Goal: Task Accomplishment & Management: Manage account settings

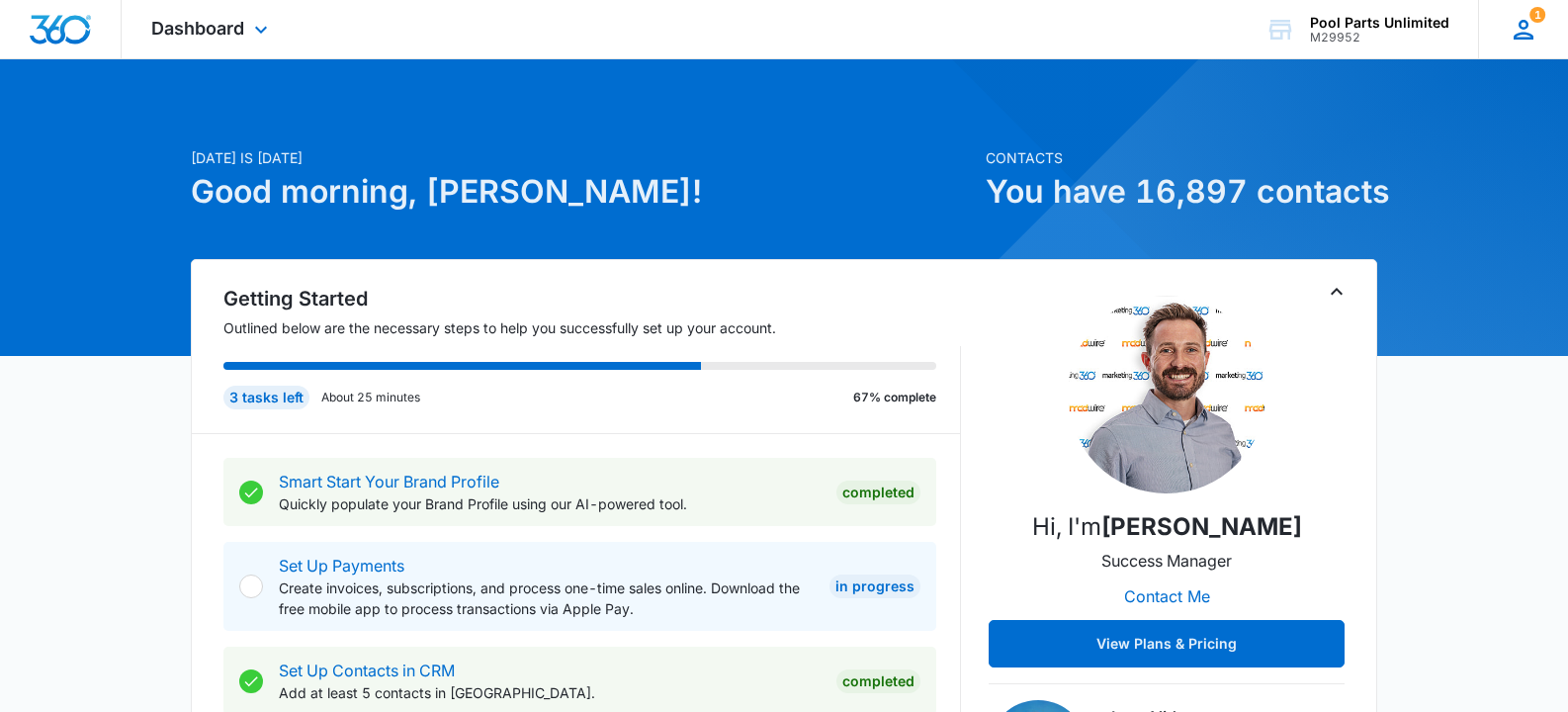
click at [1536, 29] on icon at bounding box center [1523, 30] width 30 height 30
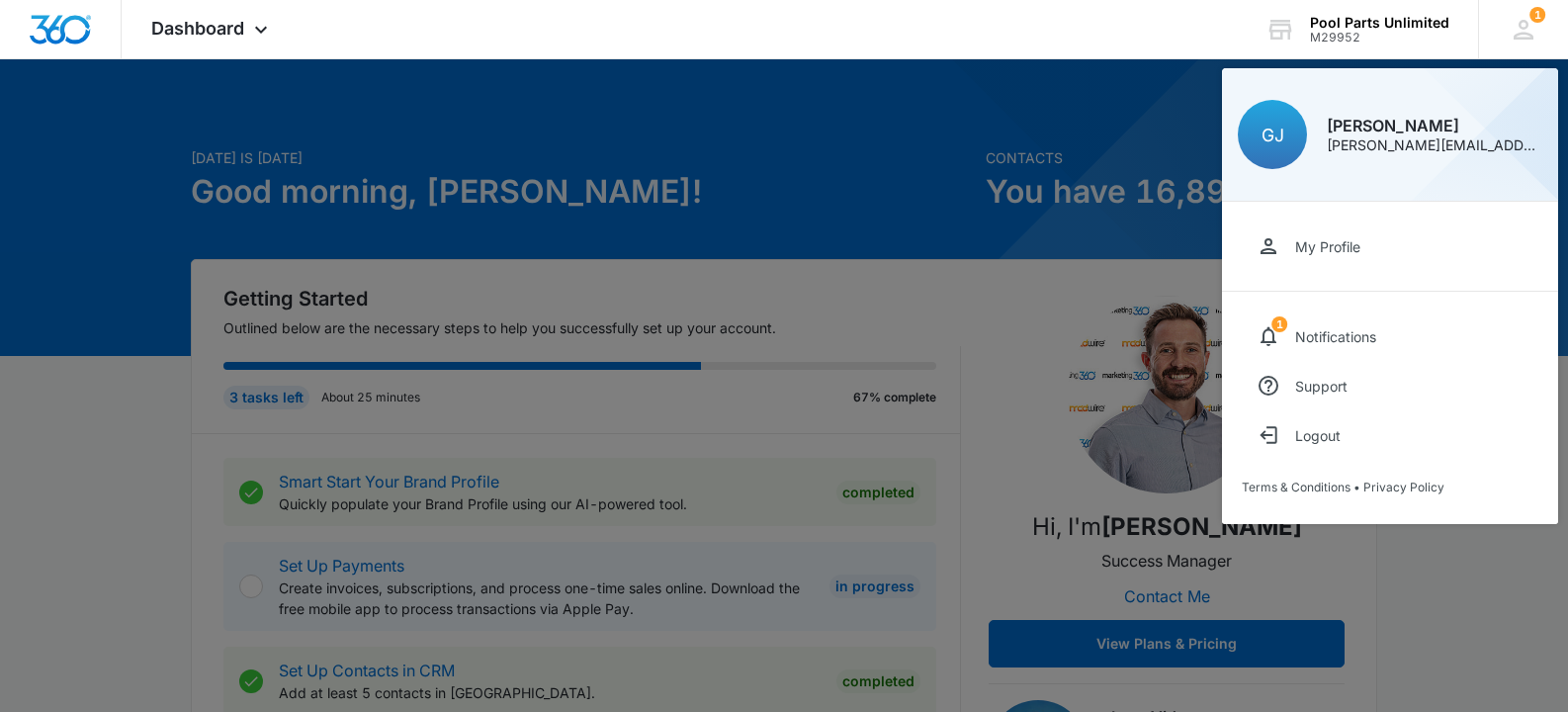
click at [75, 420] on div at bounding box center [784, 356] width 1568 height 712
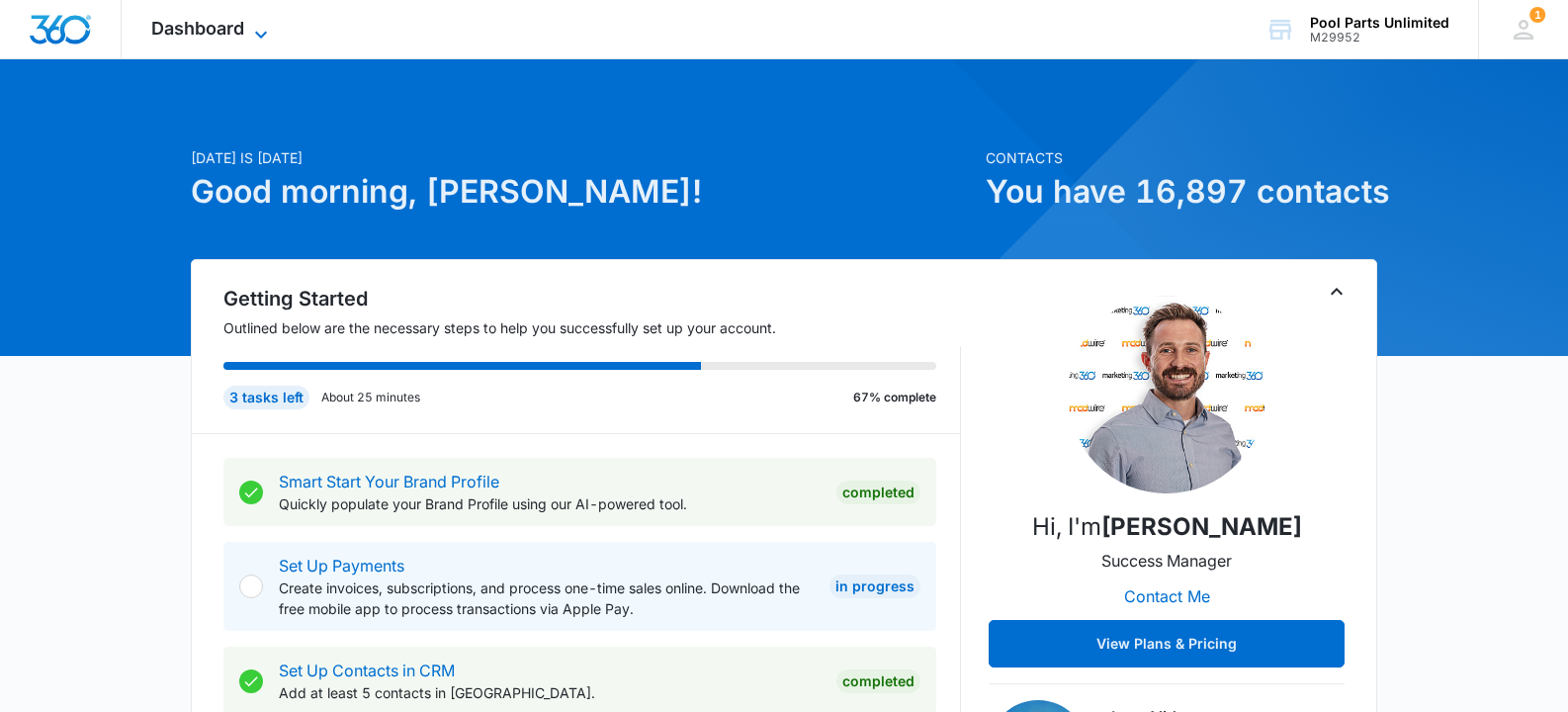
click at [253, 31] on icon at bounding box center [261, 35] width 24 height 24
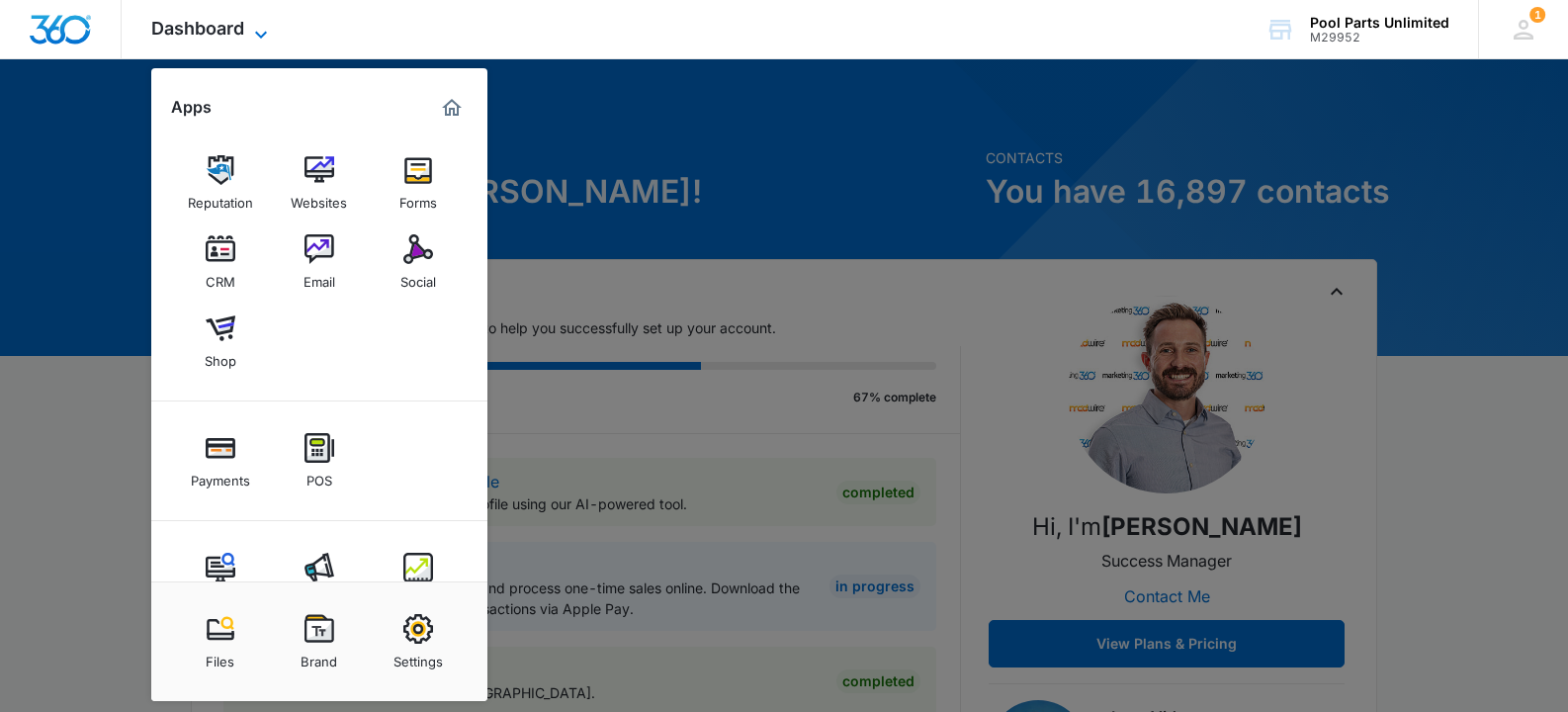
click at [253, 31] on icon at bounding box center [261, 35] width 24 height 24
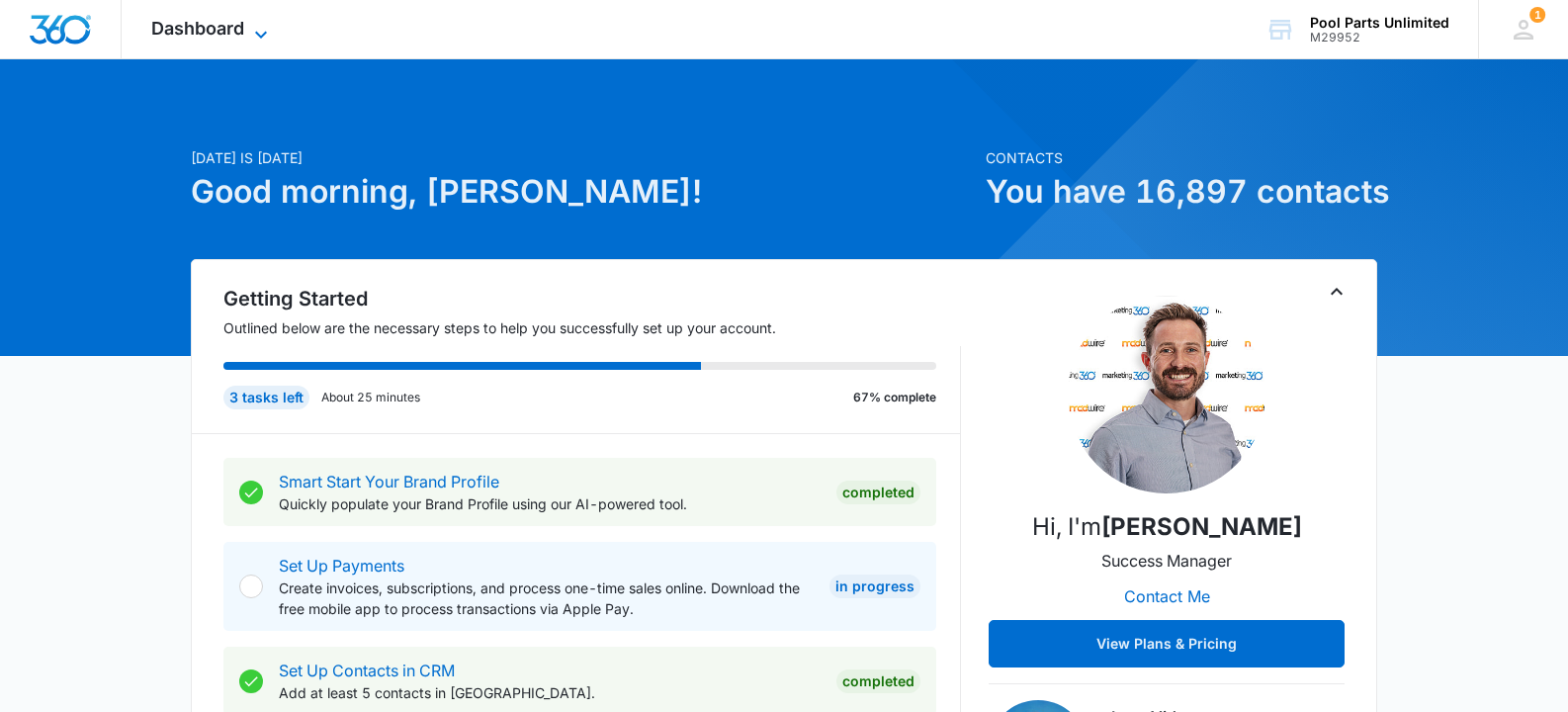
click at [253, 31] on icon at bounding box center [261, 35] width 24 height 24
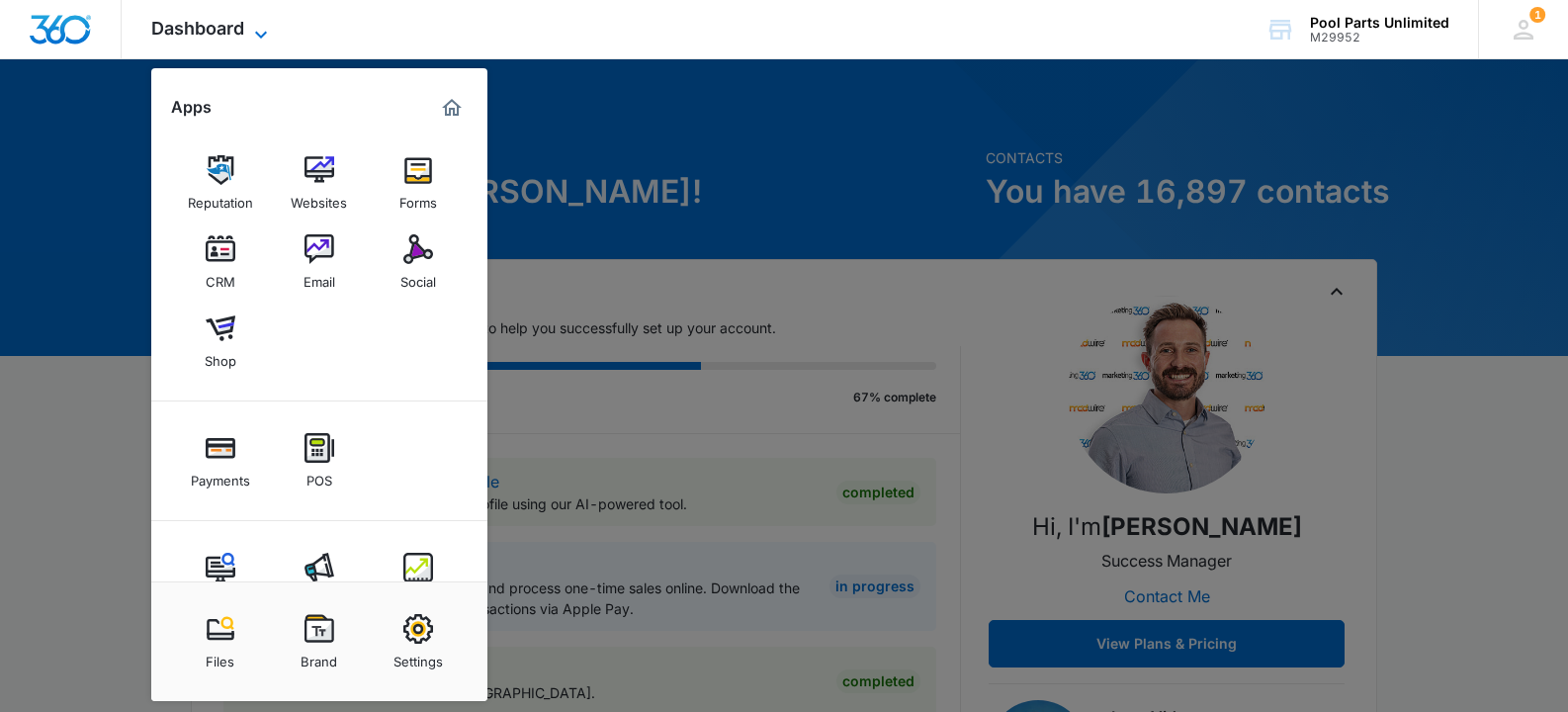
click at [253, 31] on icon at bounding box center [261, 35] width 24 height 24
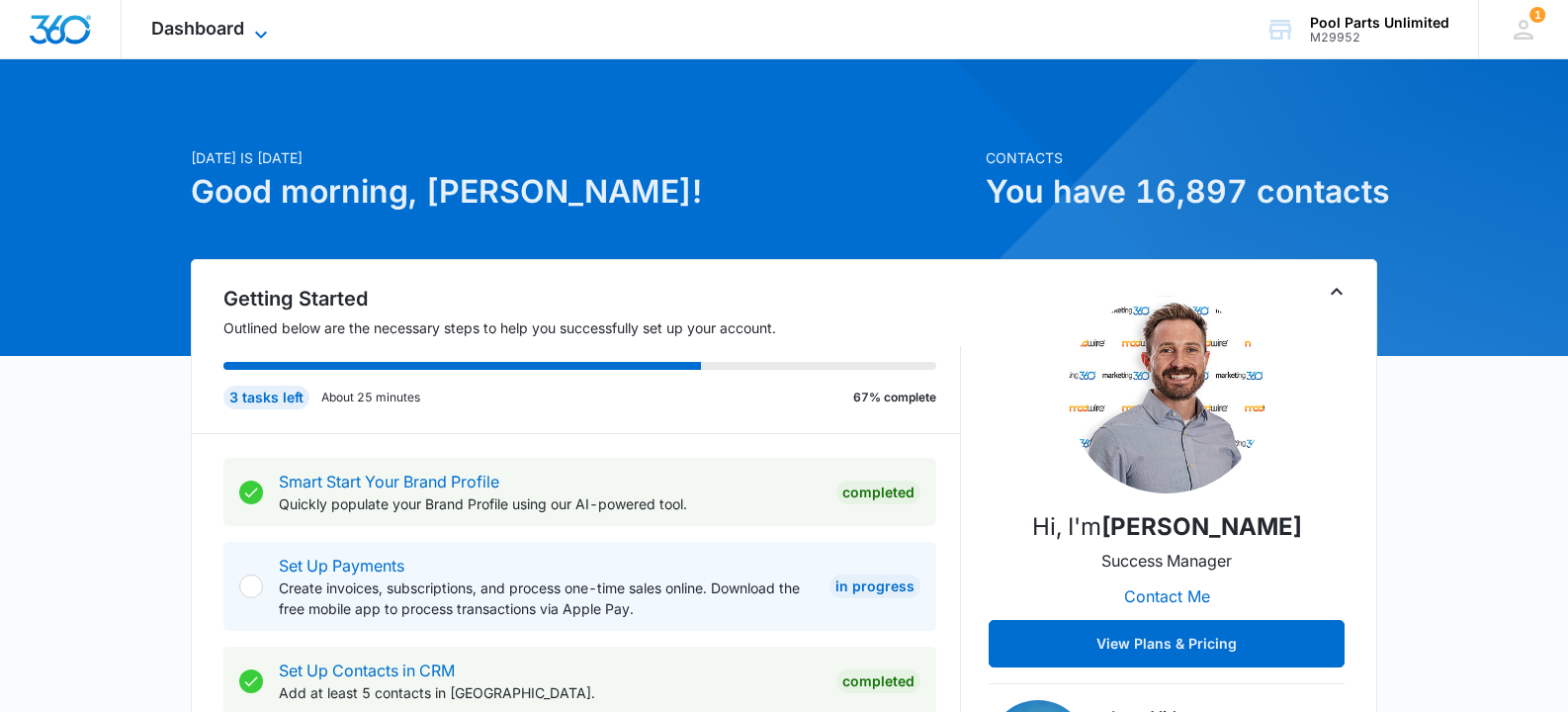
click at [242, 28] on span "Dashboard" at bounding box center [198, 28] width 93 height 21
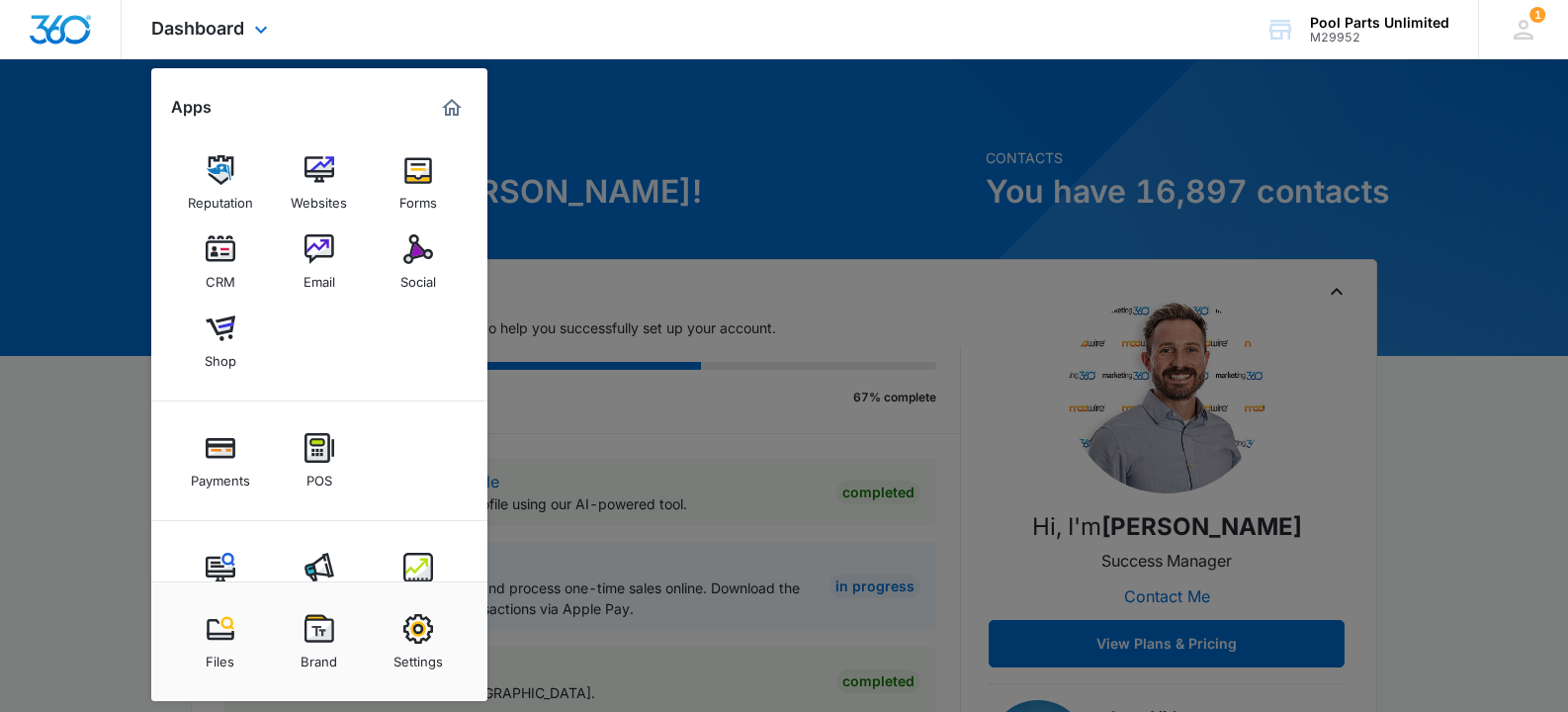
scroll to position [60, 0]
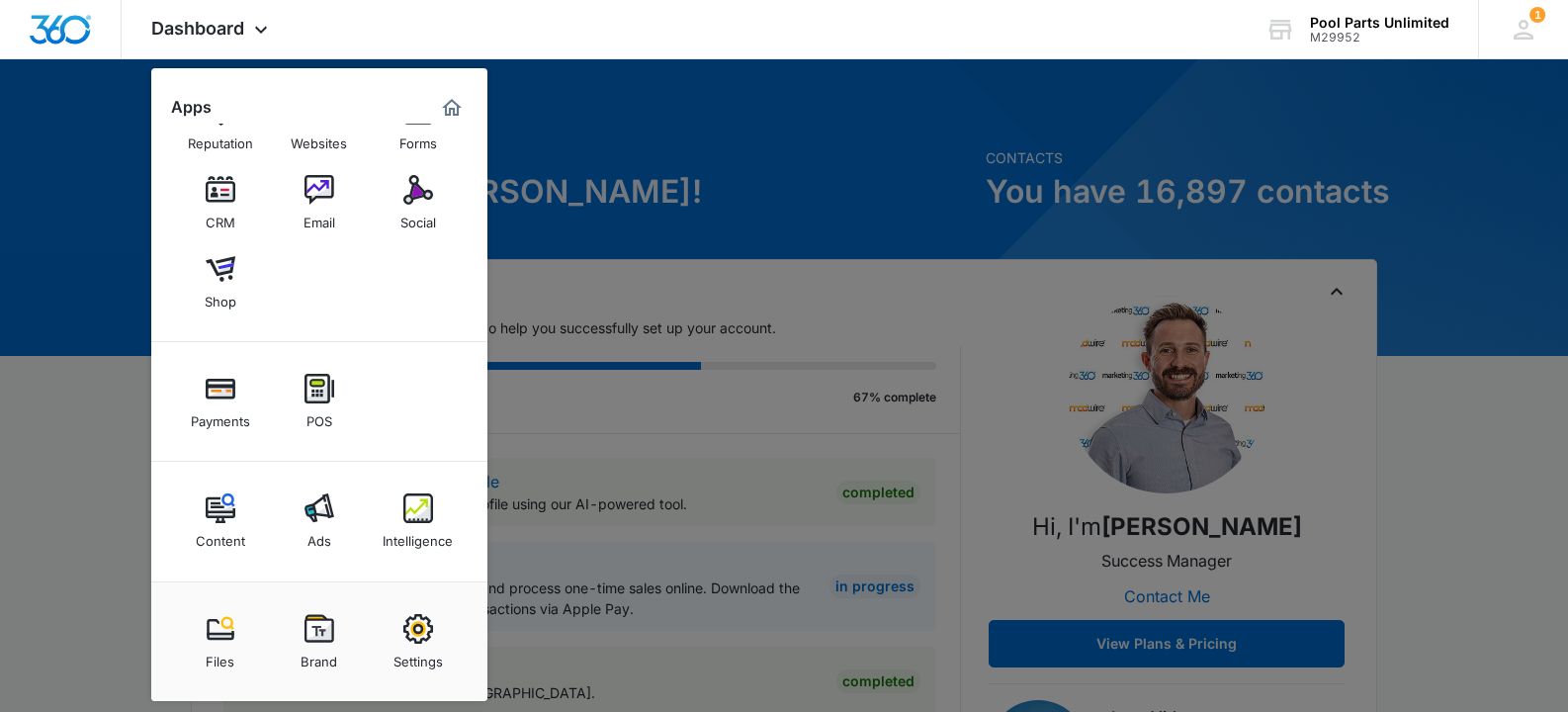
click at [74, 433] on div at bounding box center [784, 356] width 1568 height 712
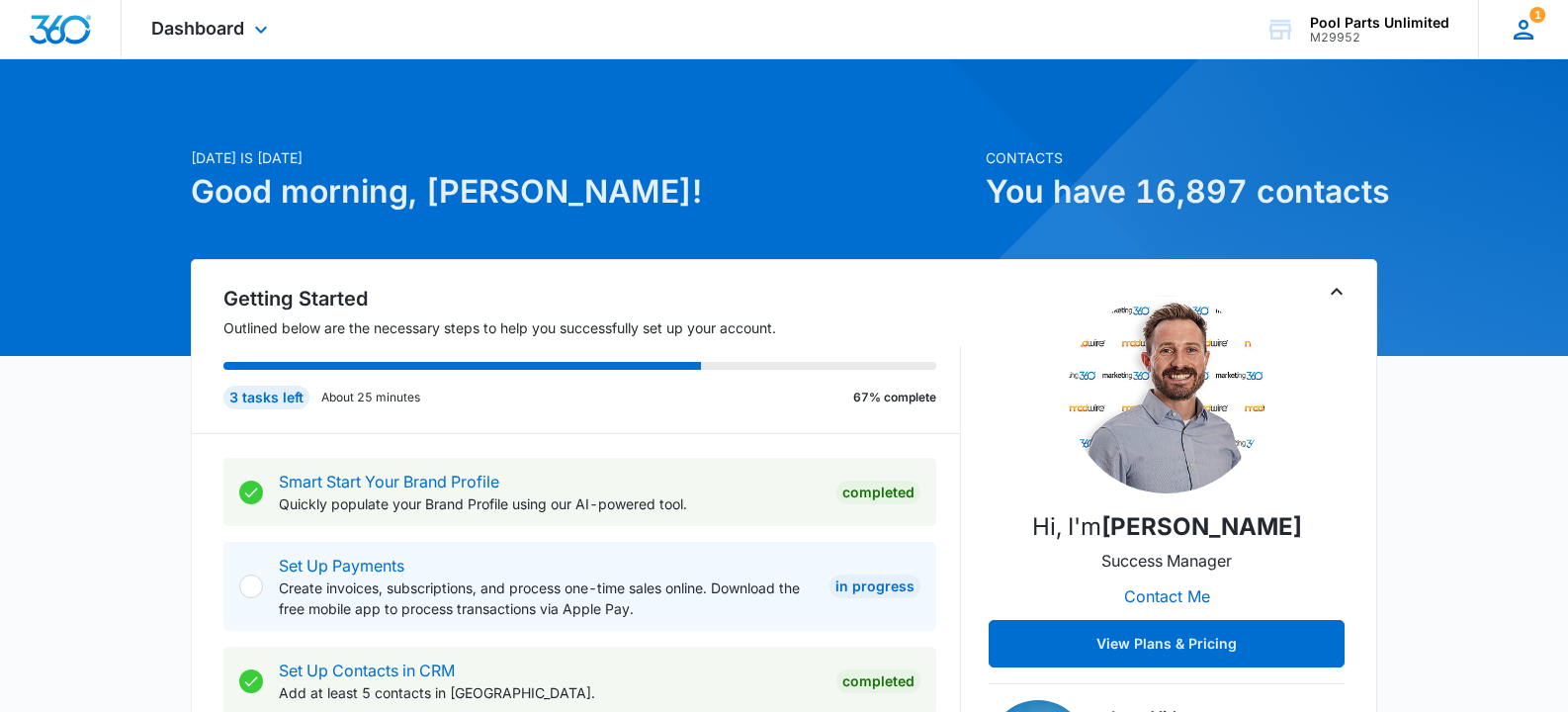
click at [1526, 24] on icon at bounding box center [1523, 30] width 20 height 20
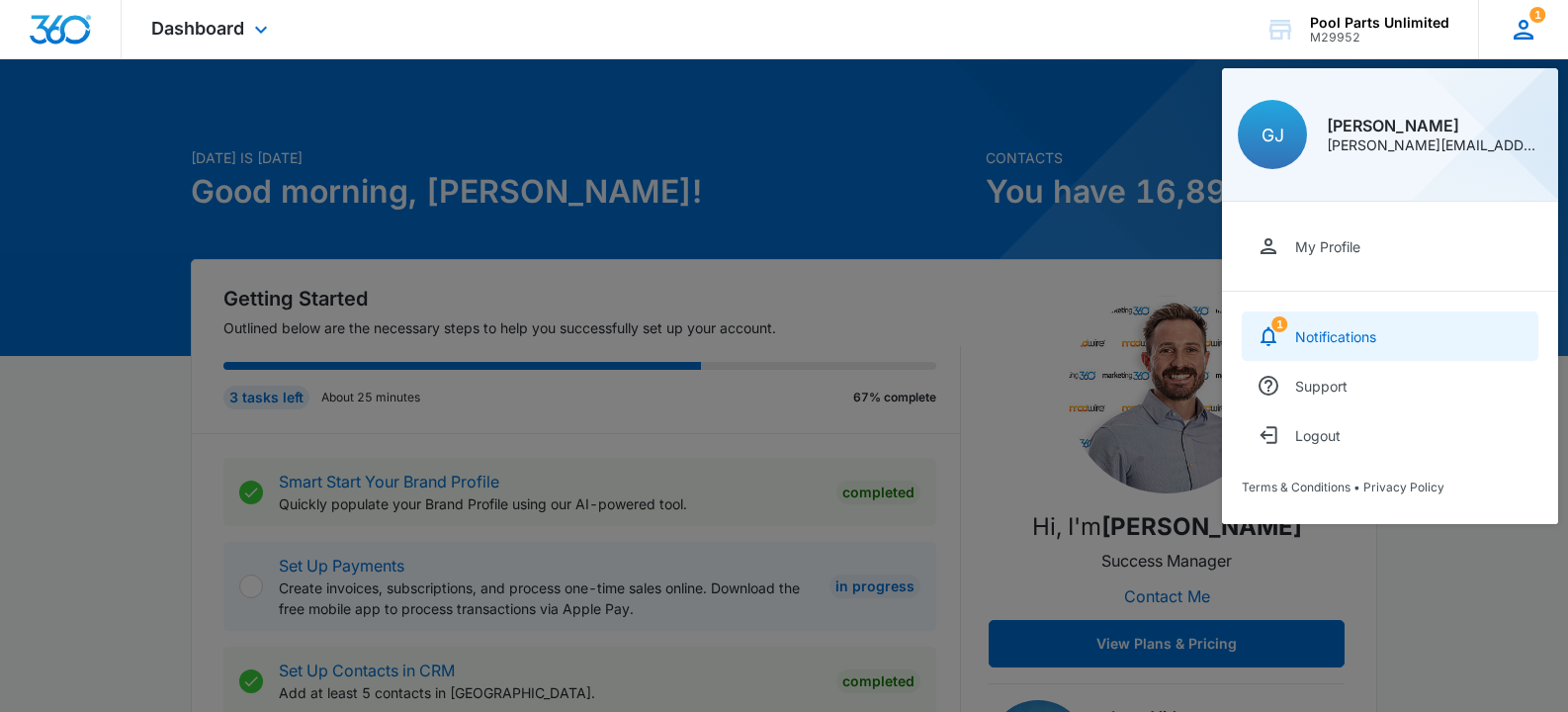
click at [1311, 336] on div "Notifications" at bounding box center [1336, 336] width 81 height 17
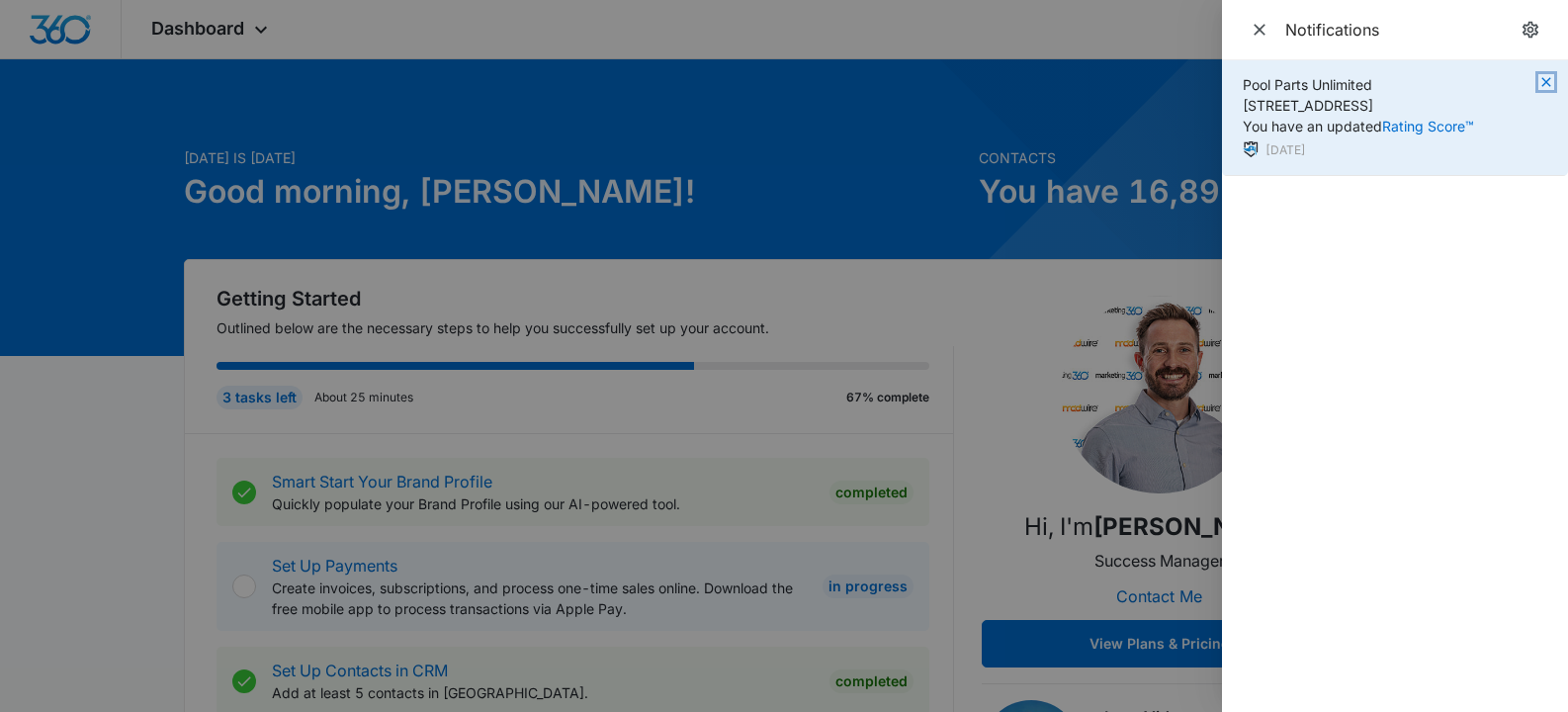
click at [1550, 80] on icon "button" at bounding box center [1546, 82] width 16 height 16
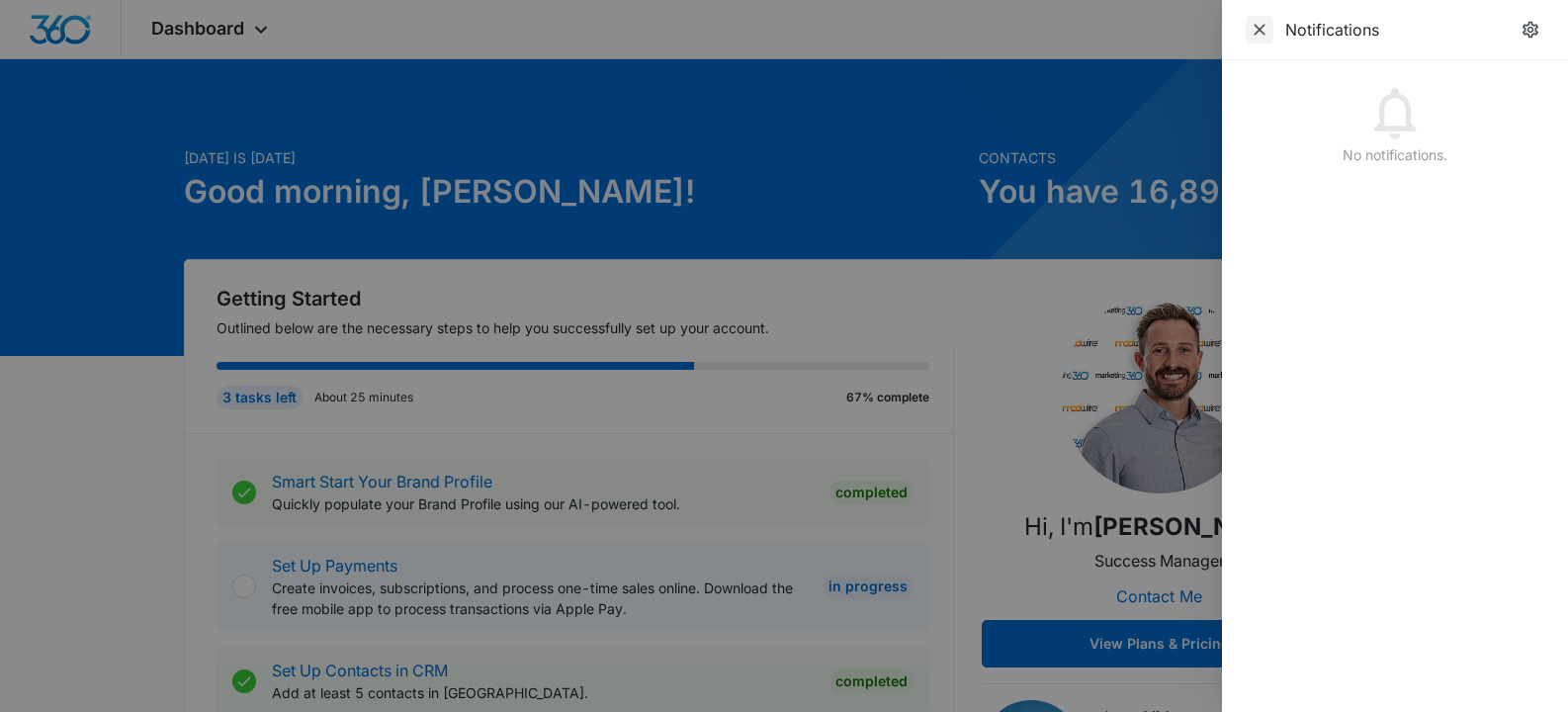
click at [1253, 25] on icon "Close" at bounding box center [1259, 30] width 20 height 20
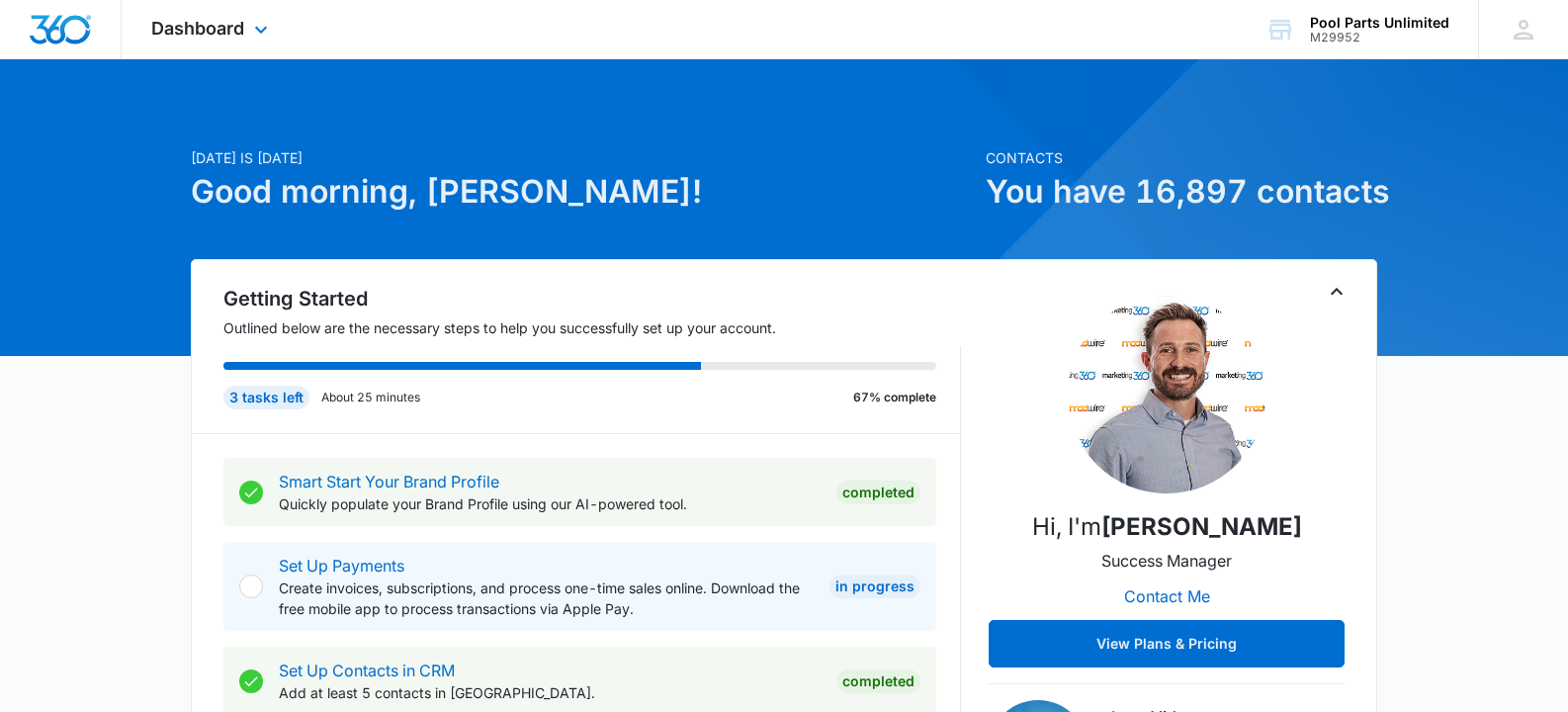
click at [248, 28] on div "Dashboard Apps Reputation Websites Forms CRM Email Social Shop Payments POS Con…" at bounding box center [212, 29] width 181 height 59
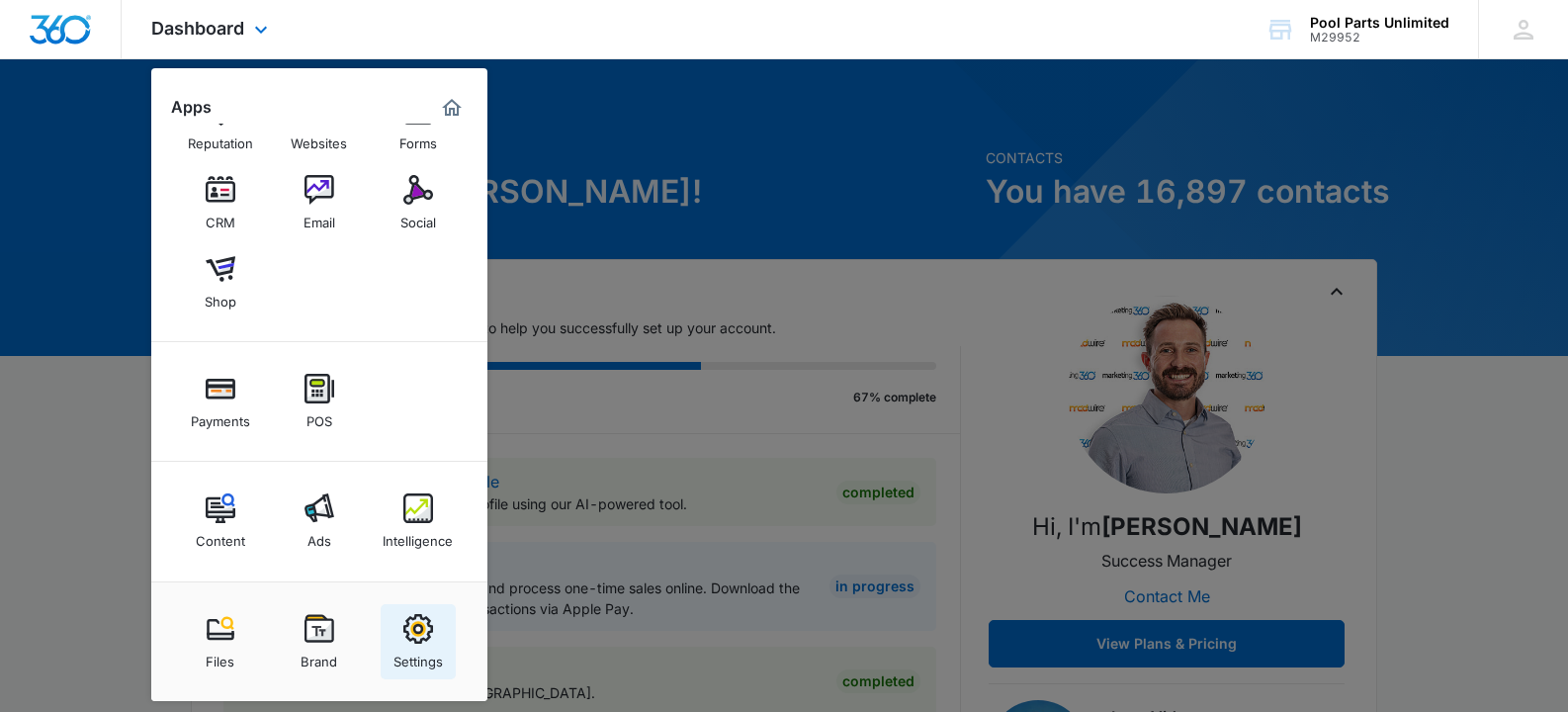
click at [413, 629] on img at bounding box center [418, 629] width 30 height 30
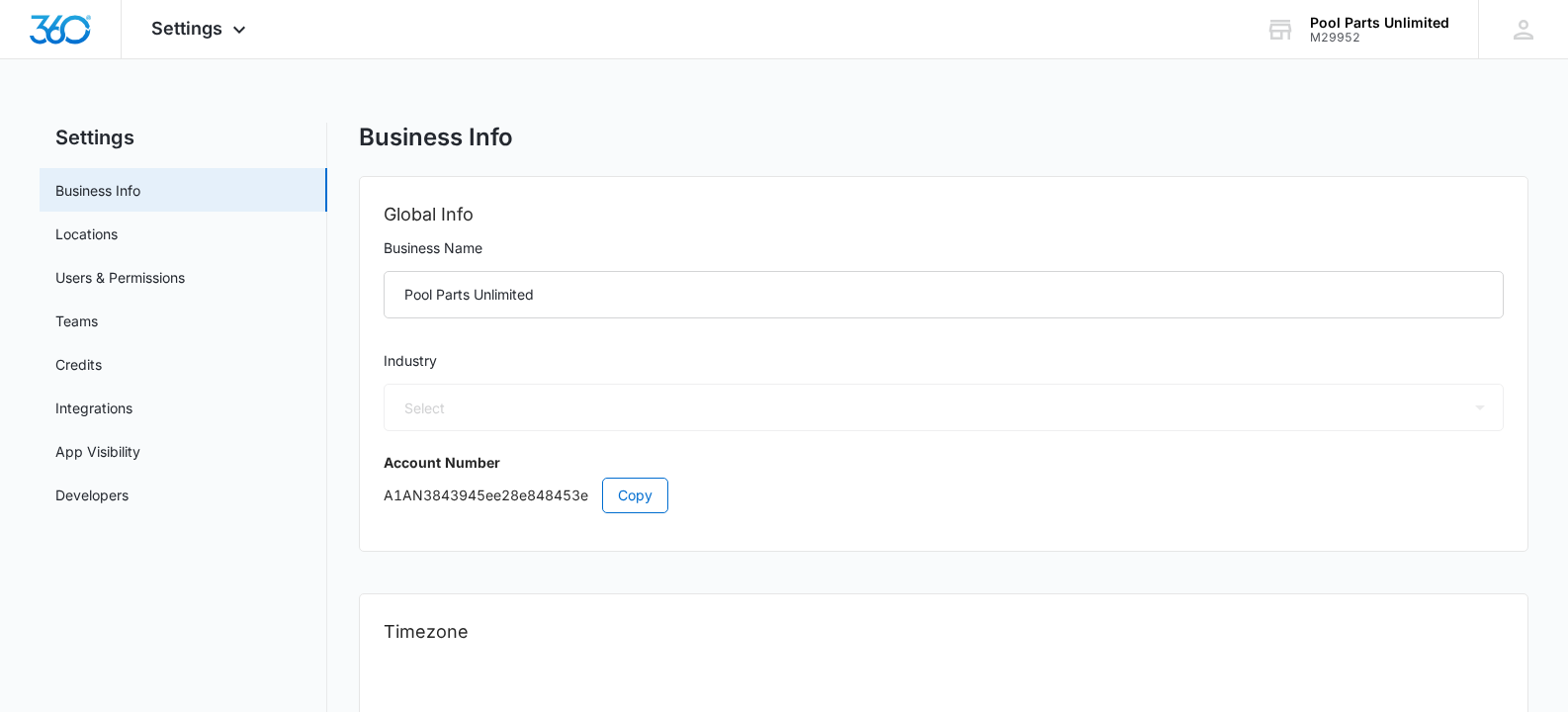
select select "33"
select select "US"
select select "America/New_York"
click at [111, 239] on link "Locations" at bounding box center [86, 233] width 63 height 21
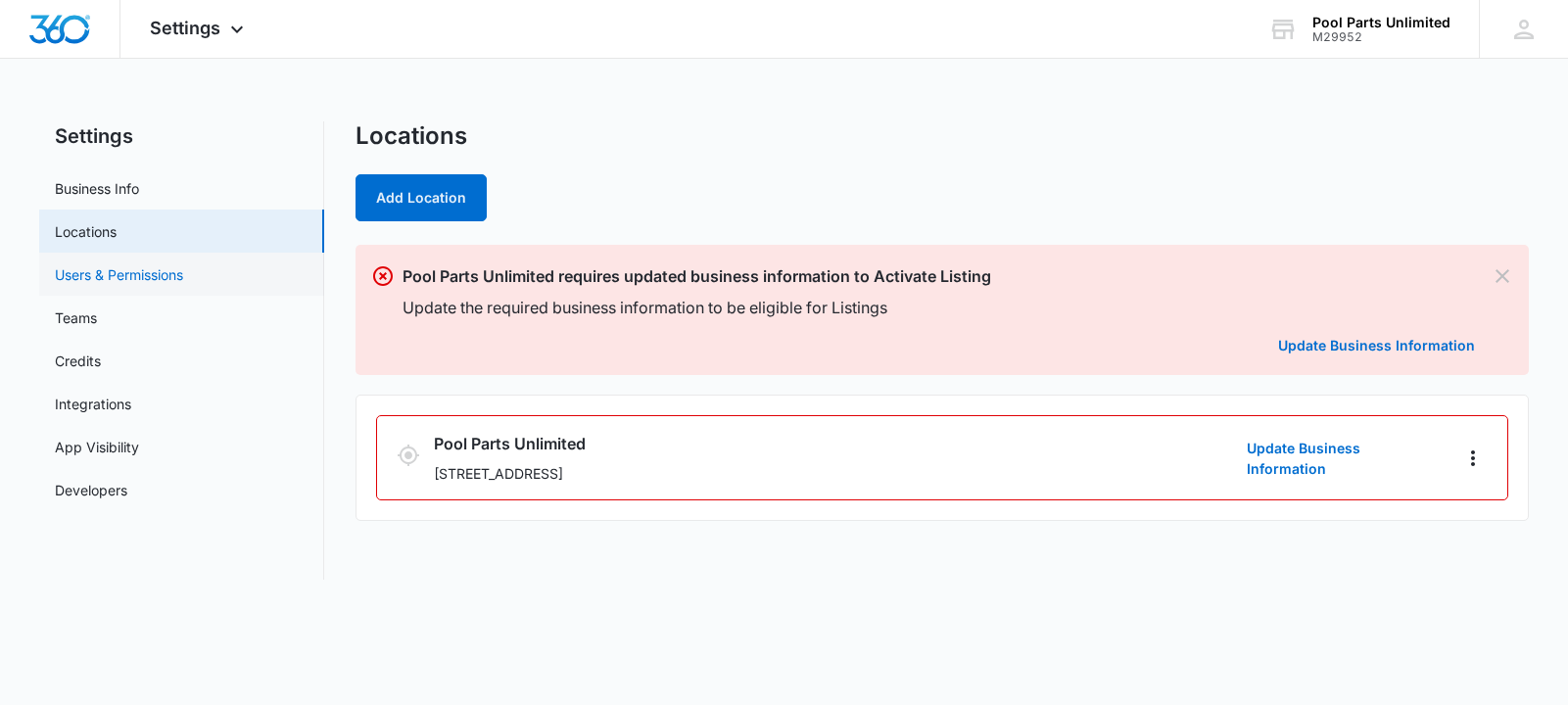
click at [116, 278] on link "Users & Permissions" at bounding box center [119, 274] width 128 height 21
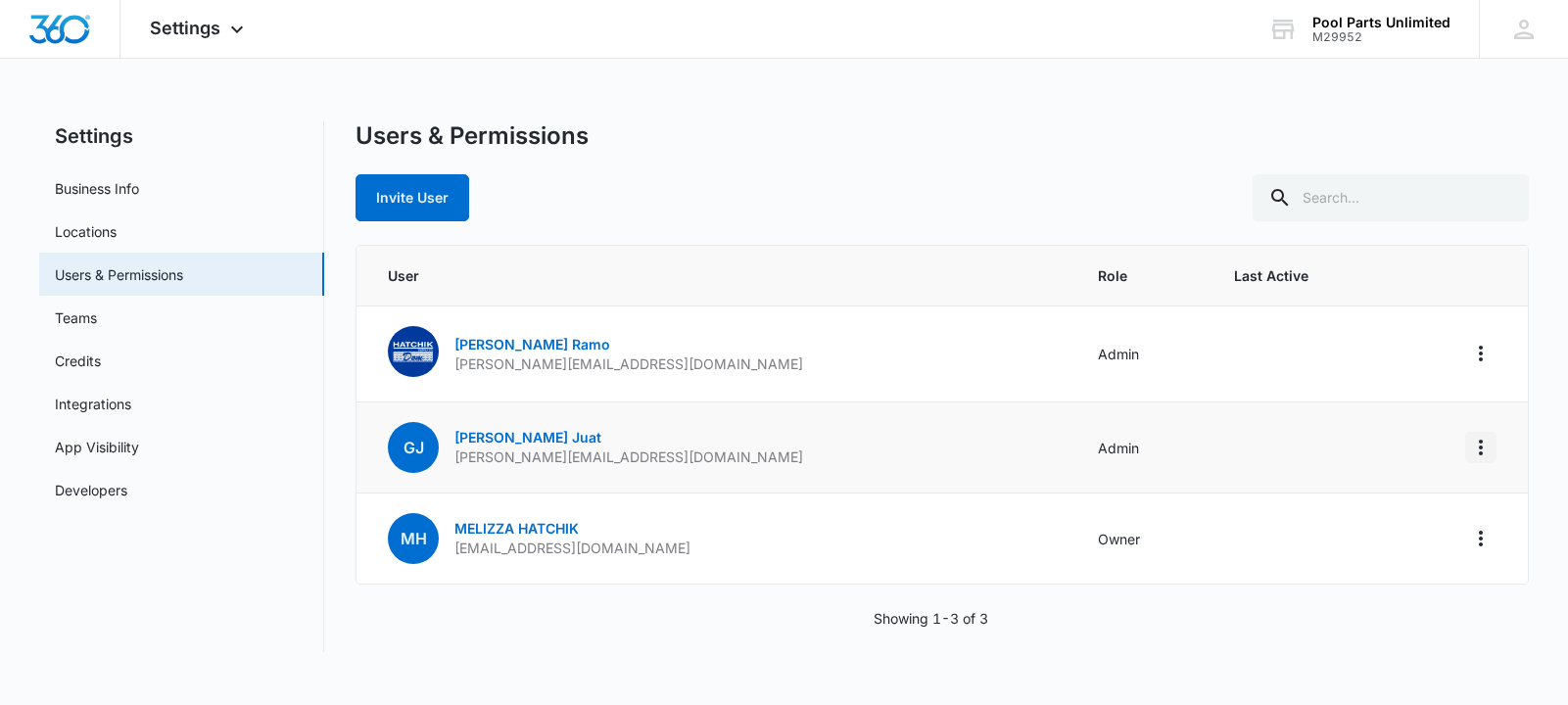
click at [1492, 439] on button "Actions" at bounding box center [1480, 447] width 31 height 31
click at [249, 637] on nav "Settings Business Info Locations Users & Permissions Teams Credits Integrations…" at bounding box center [182, 386] width 285 height 531
click at [237, 21] on icon at bounding box center [237, 29] width 24 height 24
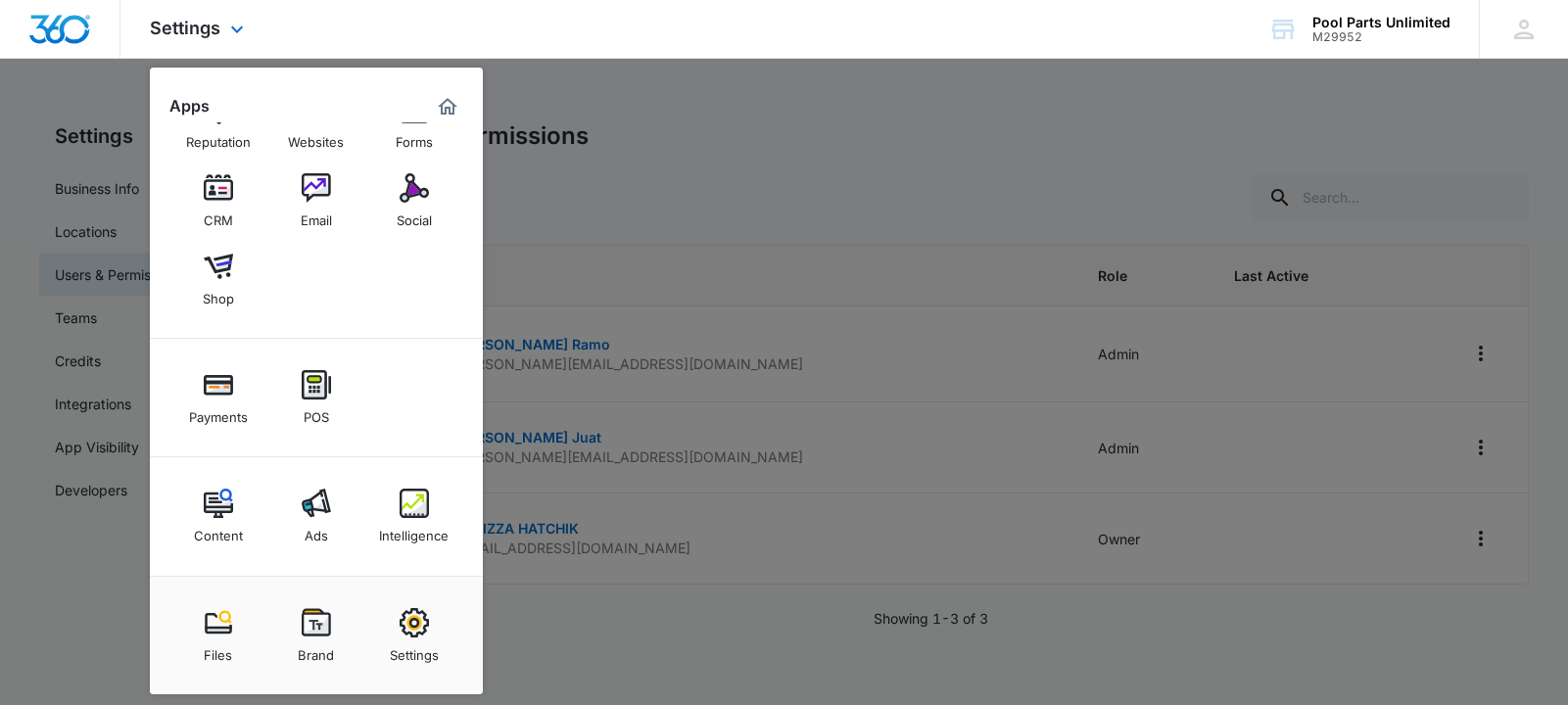
click at [237, 21] on div "Settings Apps Reputation Websites Forms CRM Email Social Shop Payments POS Cont…" at bounding box center [199, 29] width 157 height 58
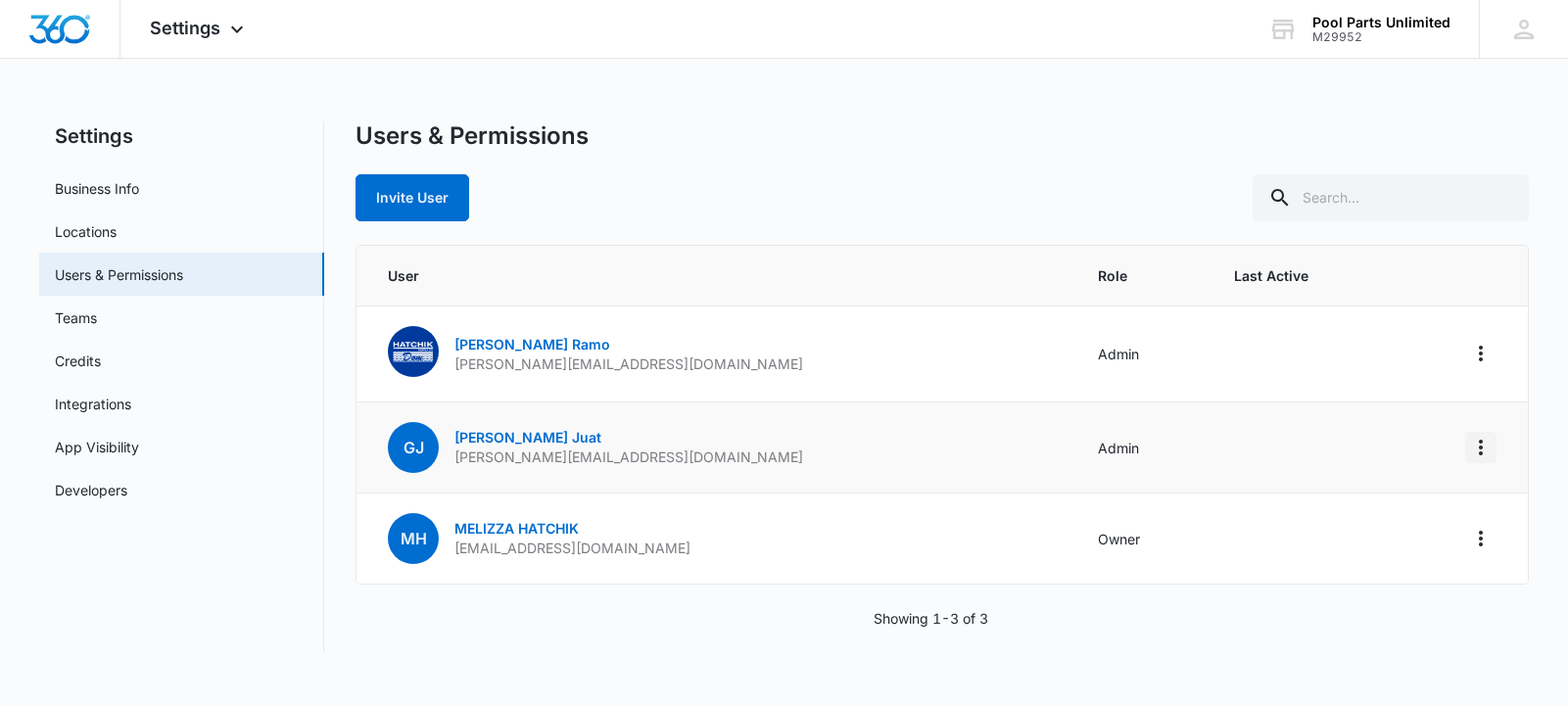
click at [1467, 442] on button "Actions" at bounding box center [1480, 447] width 31 height 31
click at [202, 590] on nav "Settings Business Info Locations Users & Permissions Teams Credits Integrations…" at bounding box center [182, 386] width 285 height 531
click at [44, 31] on img "Dashboard" at bounding box center [60, 29] width 63 height 29
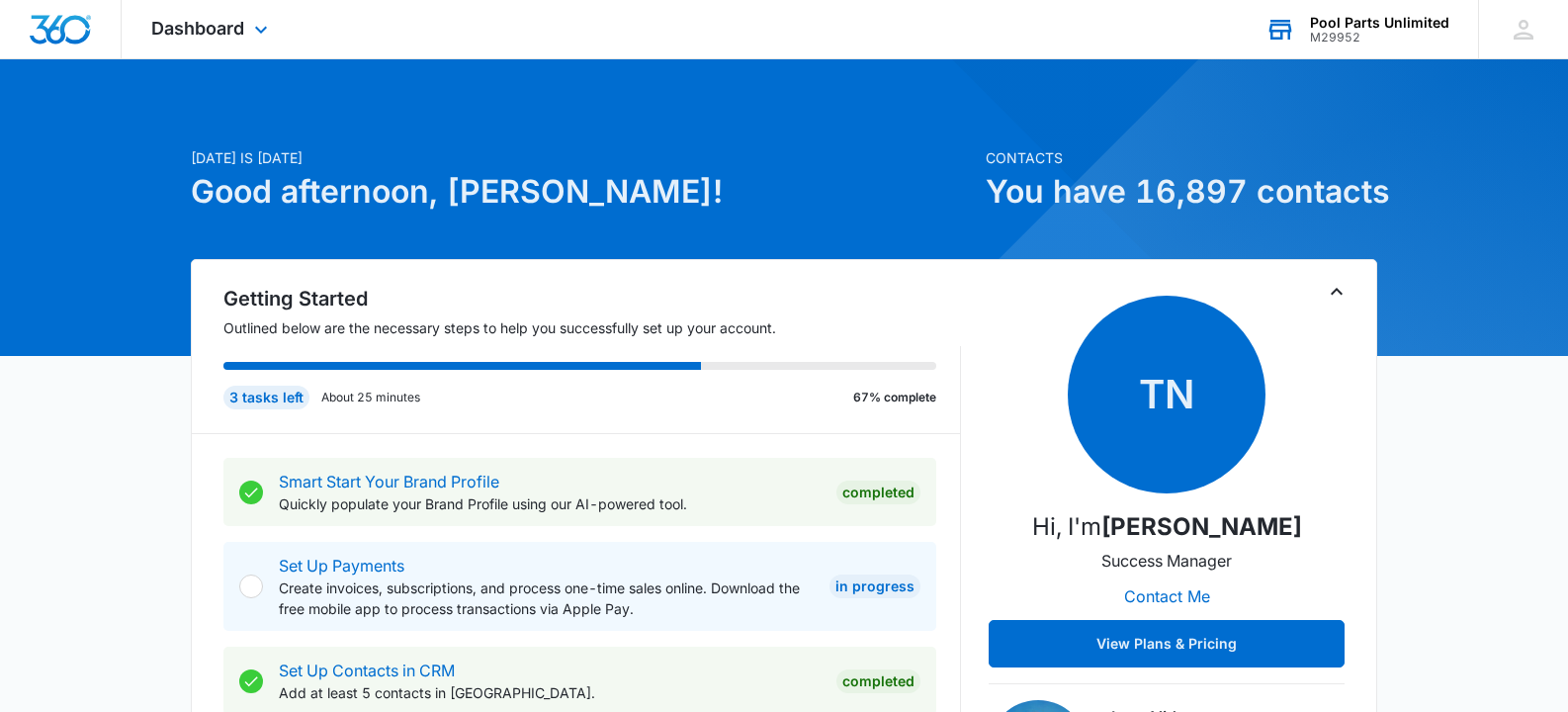
click at [1378, 29] on div "Pool Parts Unlimited" at bounding box center [1379, 23] width 139 height 16
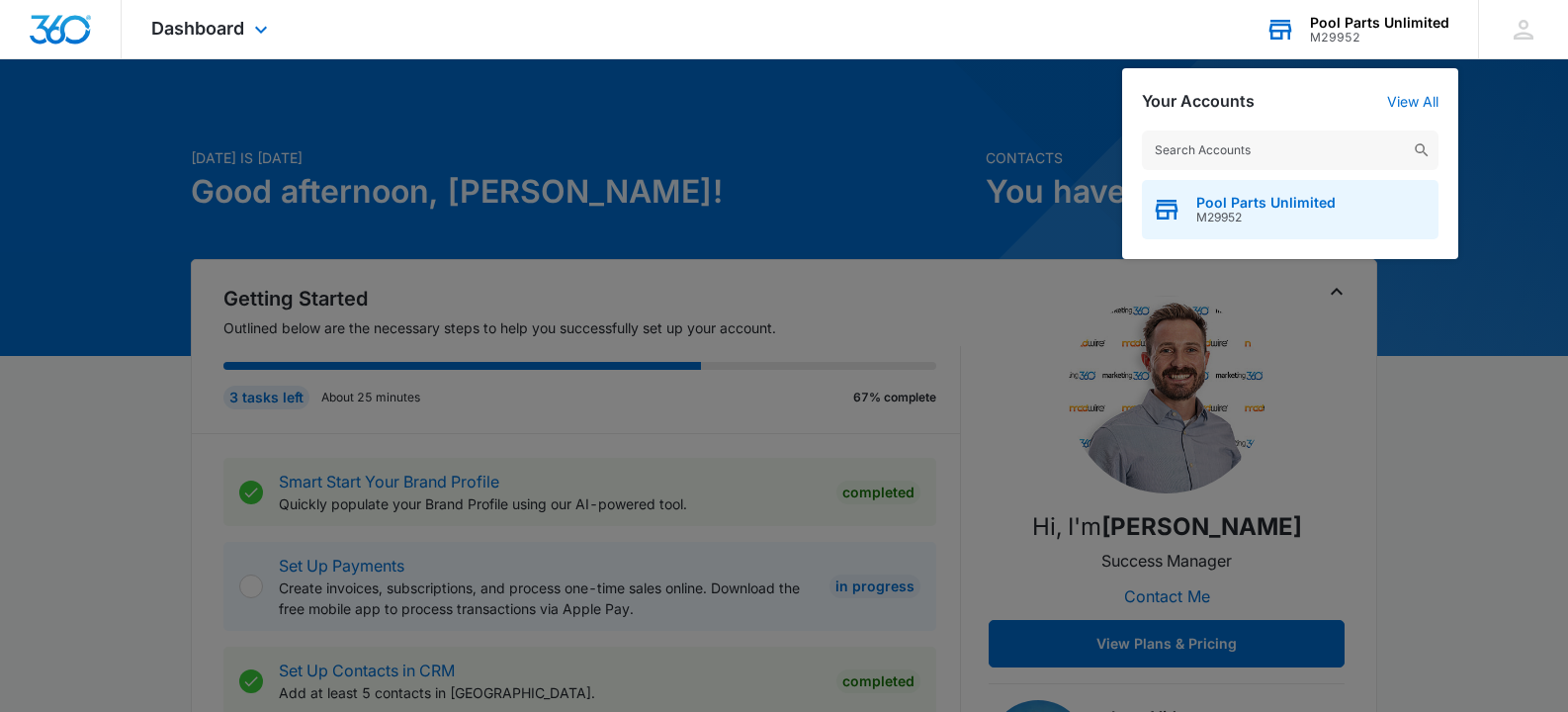
click at [1302, 215] on span "M29952" at bounding box center [1266, 217] width 139 height 14
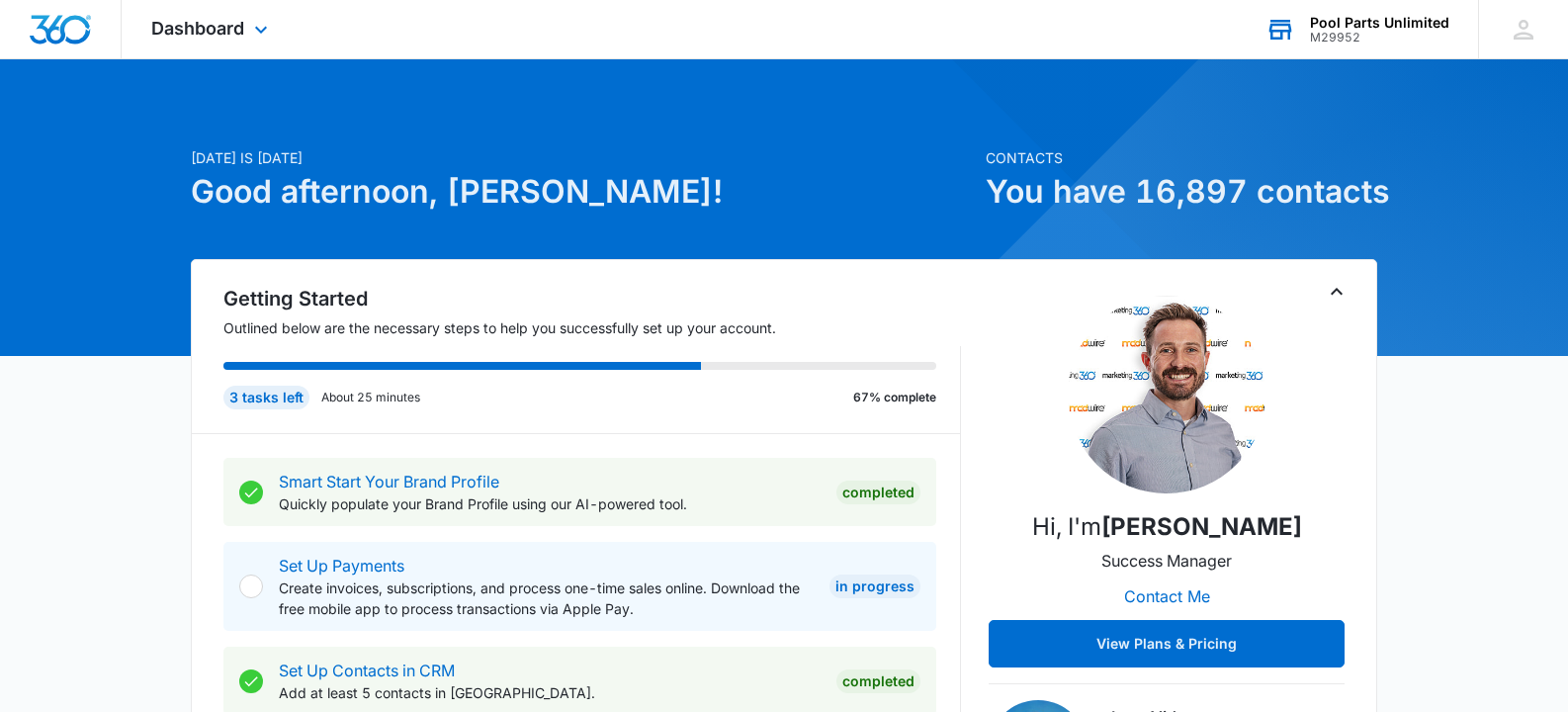
click at [276, 21] on div "Dashboard Apps Reputation Websites Forms CRM Email Social Shop Payments POS Con…" at bounding box center [212, 29] width 181 height 59
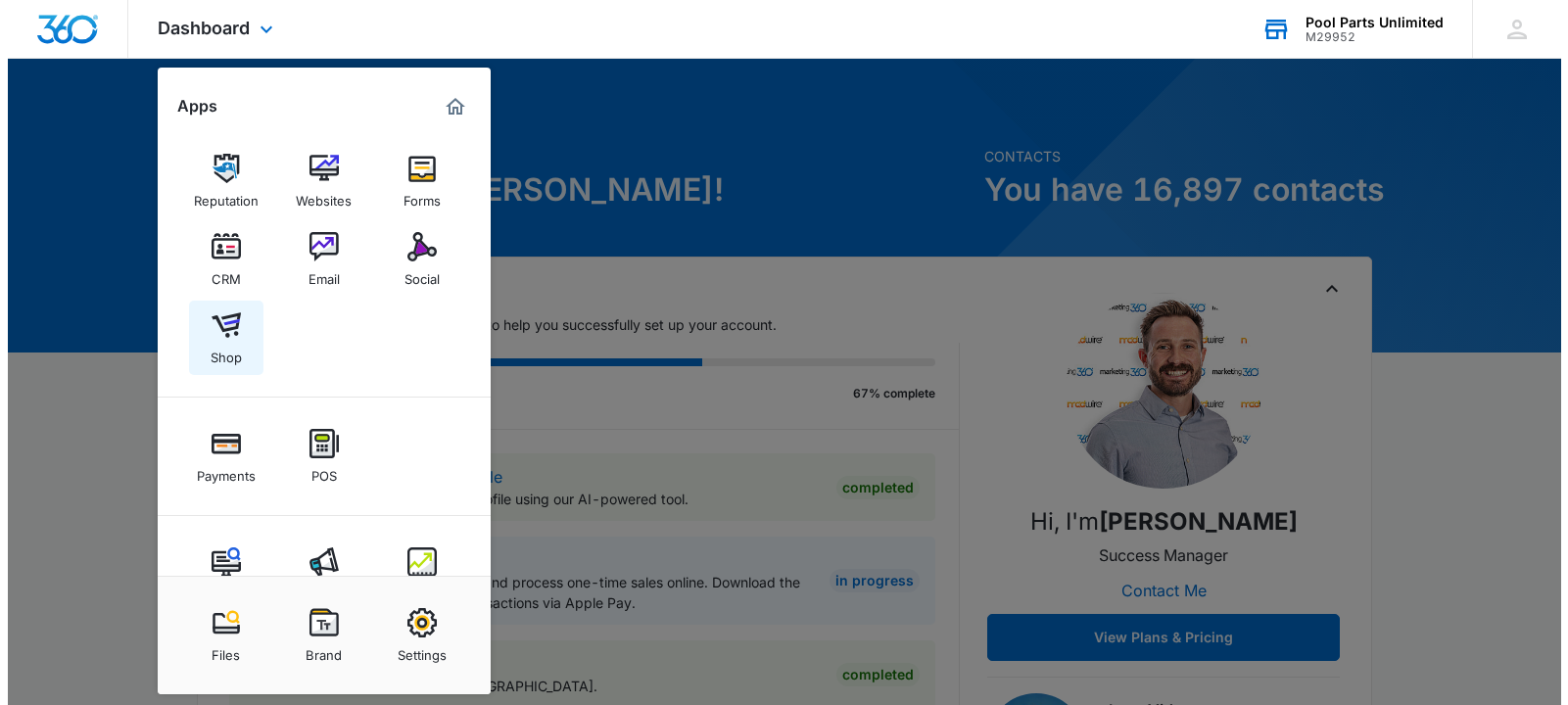
scroll to position [59, 0]
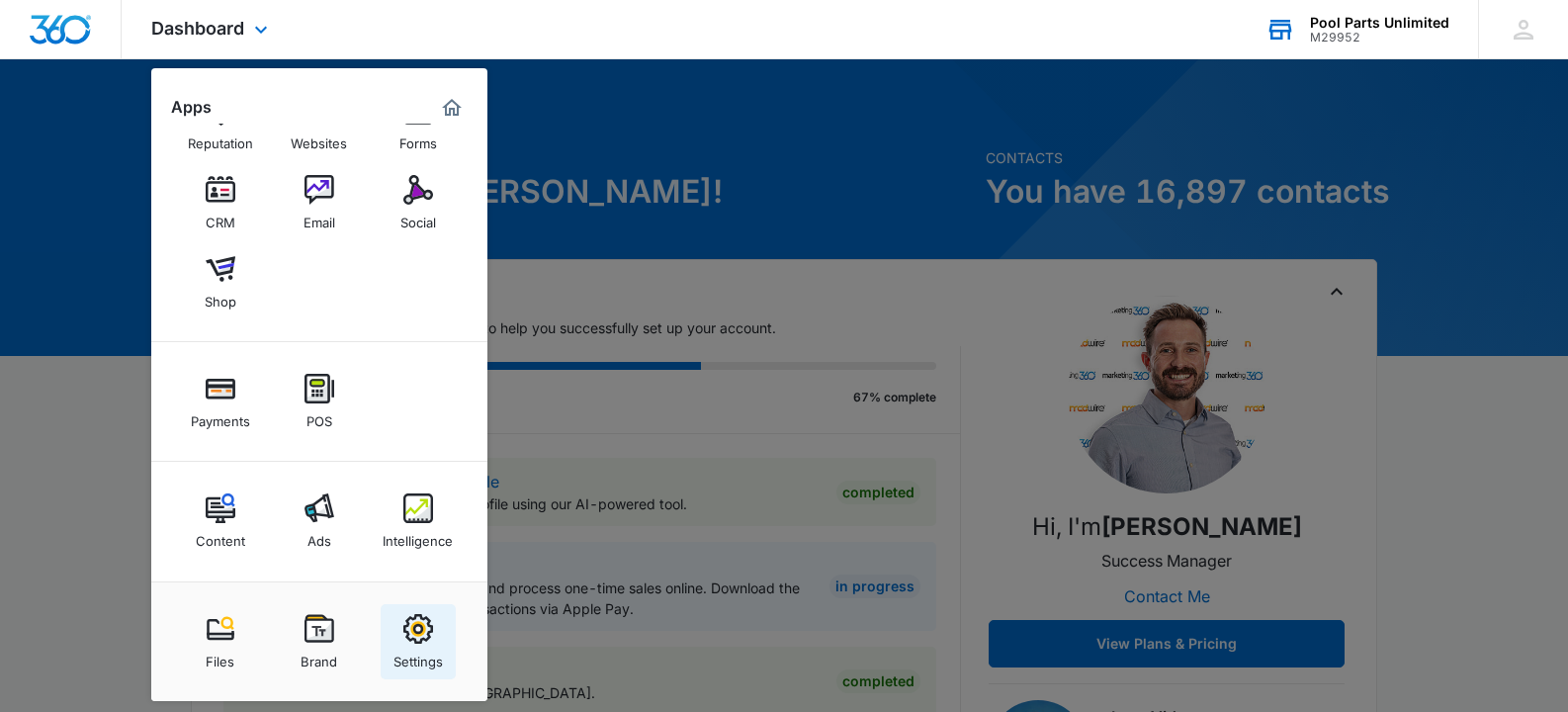
click at [440, 618] on link "Settings" at bounding box center [418, 641] width 75 height 75
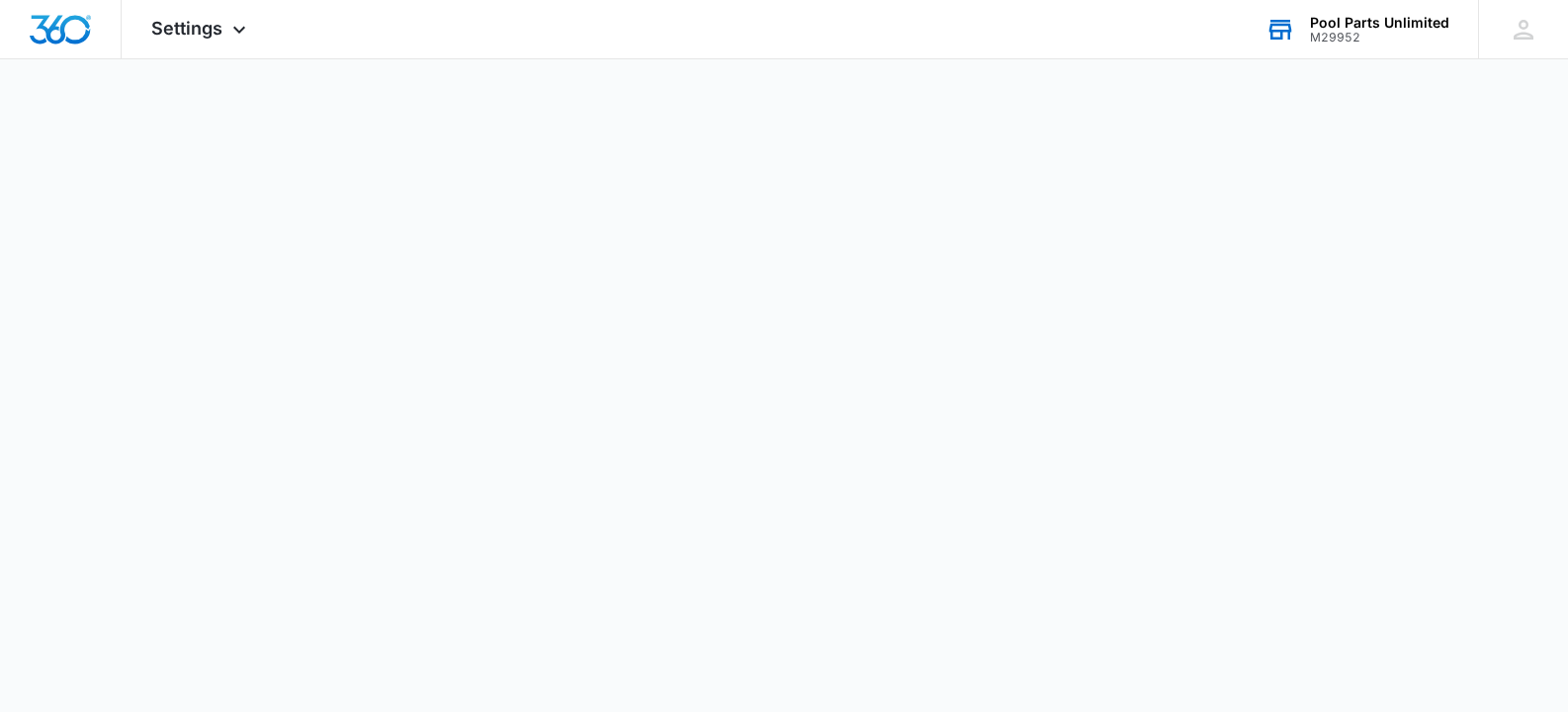
select select "33"
select select "US"
select select "America/New_York"
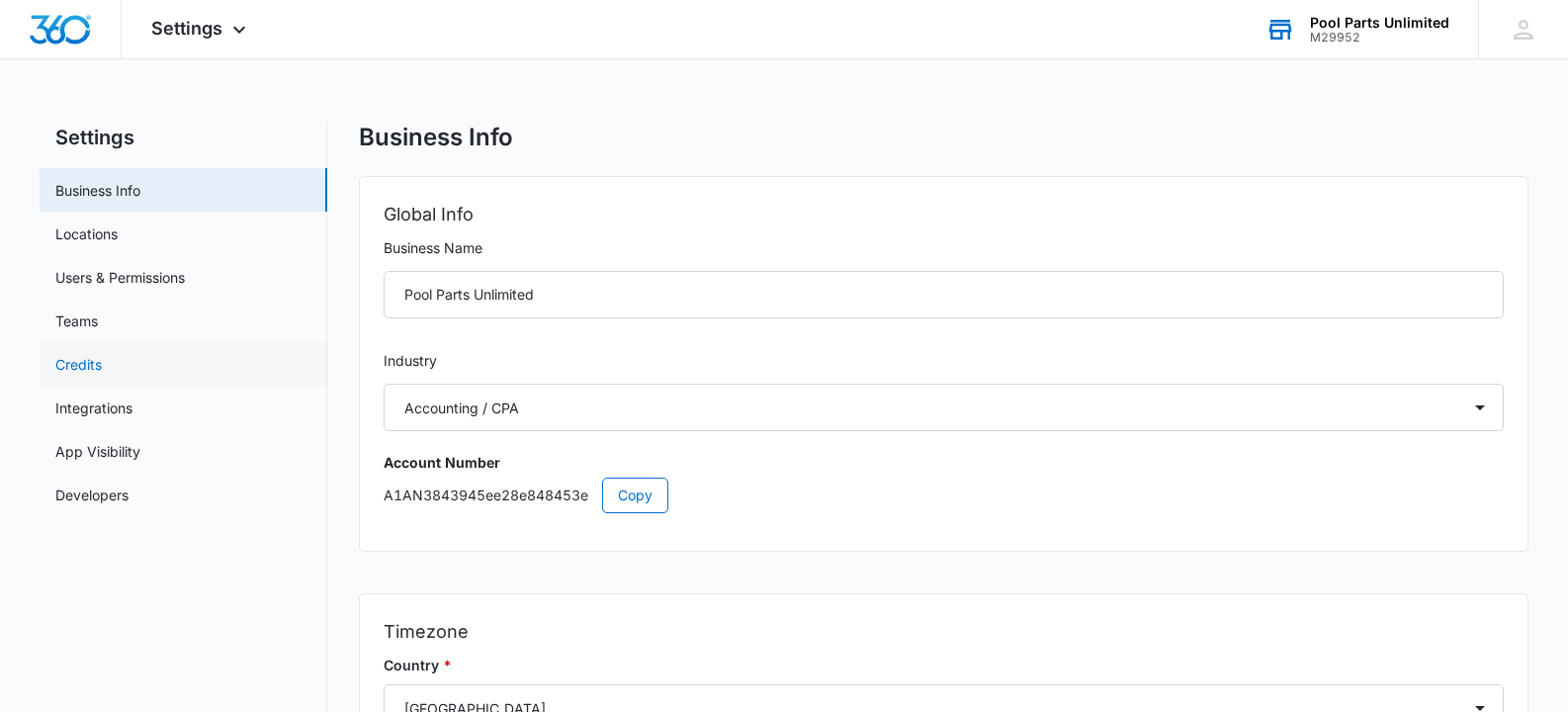
click at [77, 355] on link "Credits" at bounding box center [78, 363] width 47 height 21
